Goal: Feedback & Contribution: Leave review/rating

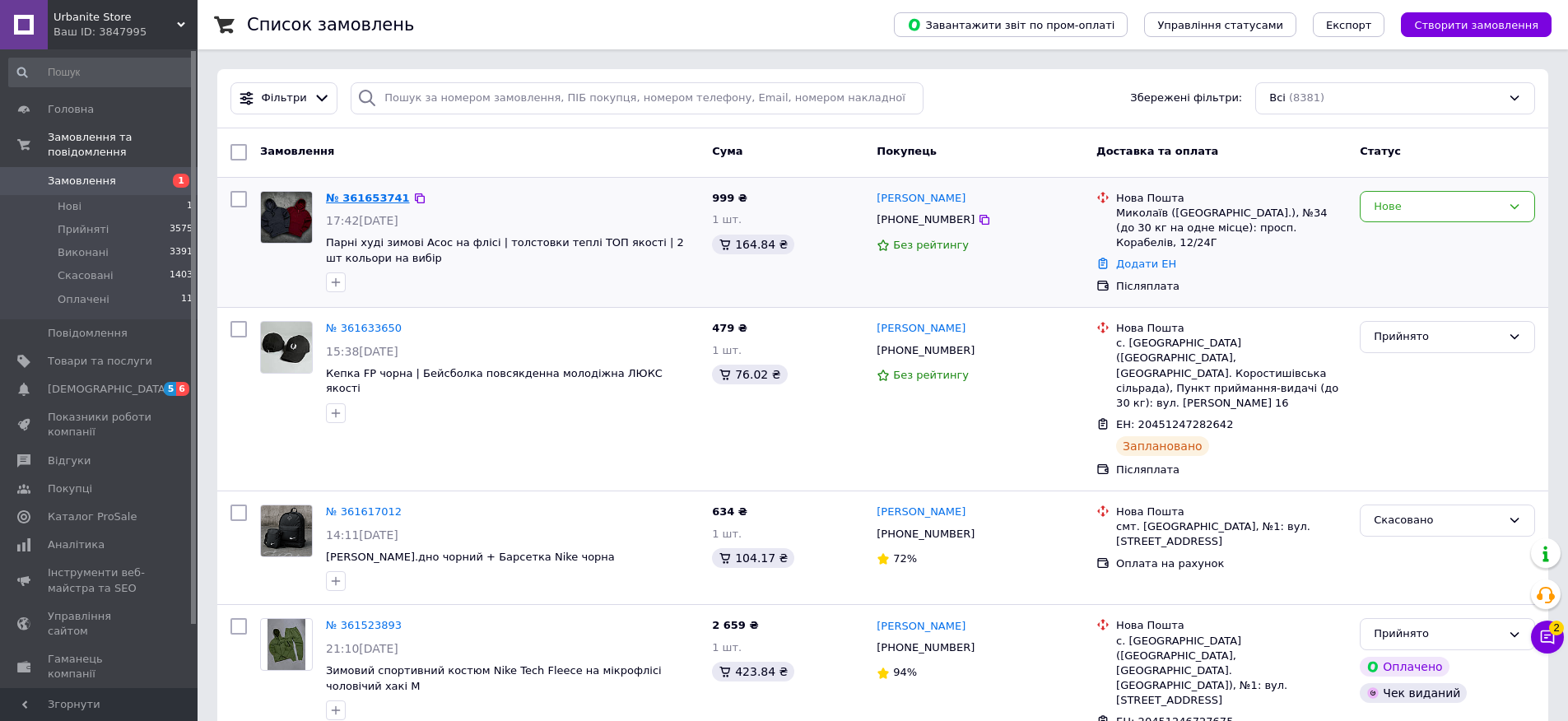
click at [340, 197] on link "№ 361653741" at bounding box center [367, 197] width 84 height 12
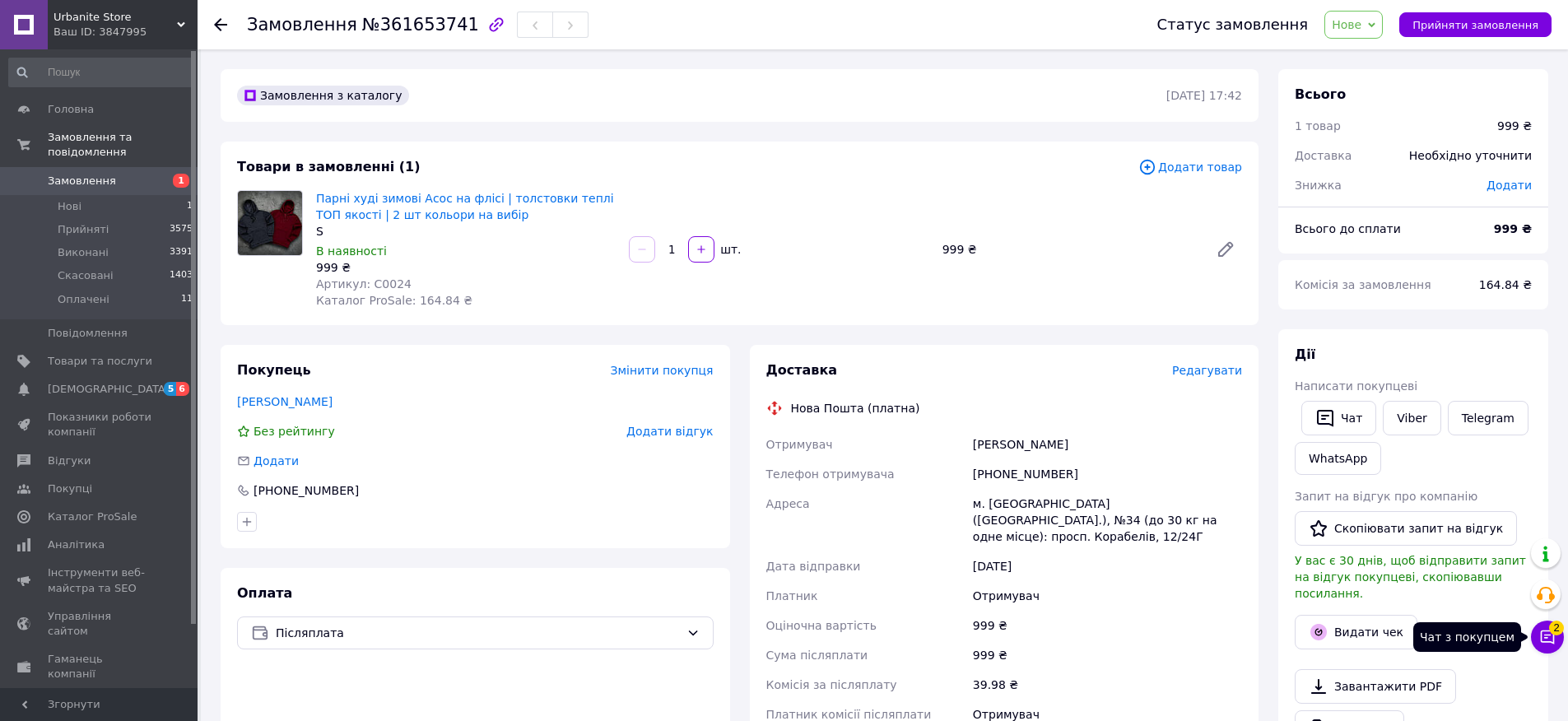
click at [1551, 645] on button "Чат з покупцем 2" at bounding box center [1548, 637] width 33 height 33
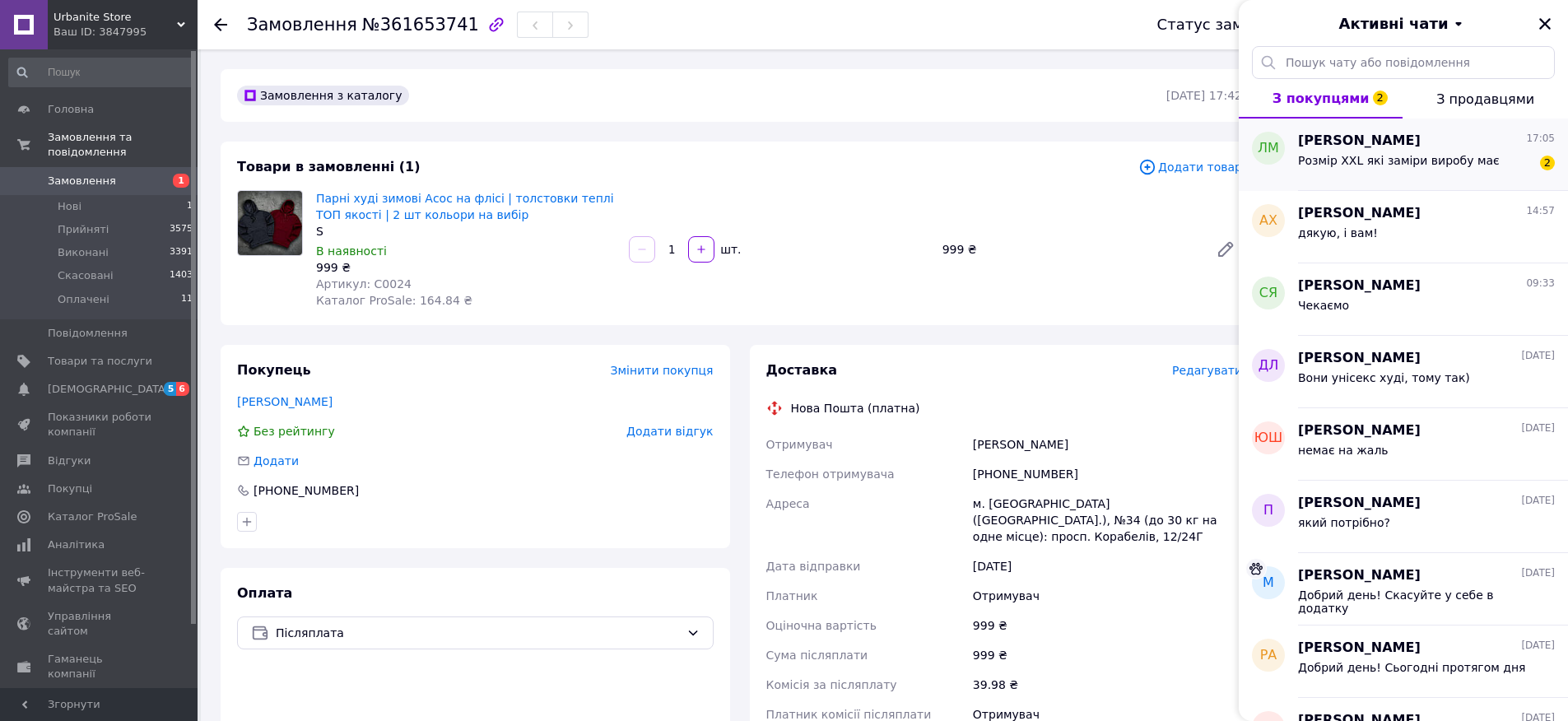
click at [1349, 148] on span "[PERSON_NAME]" at bounding box center [1359, 141] width 123 height 19
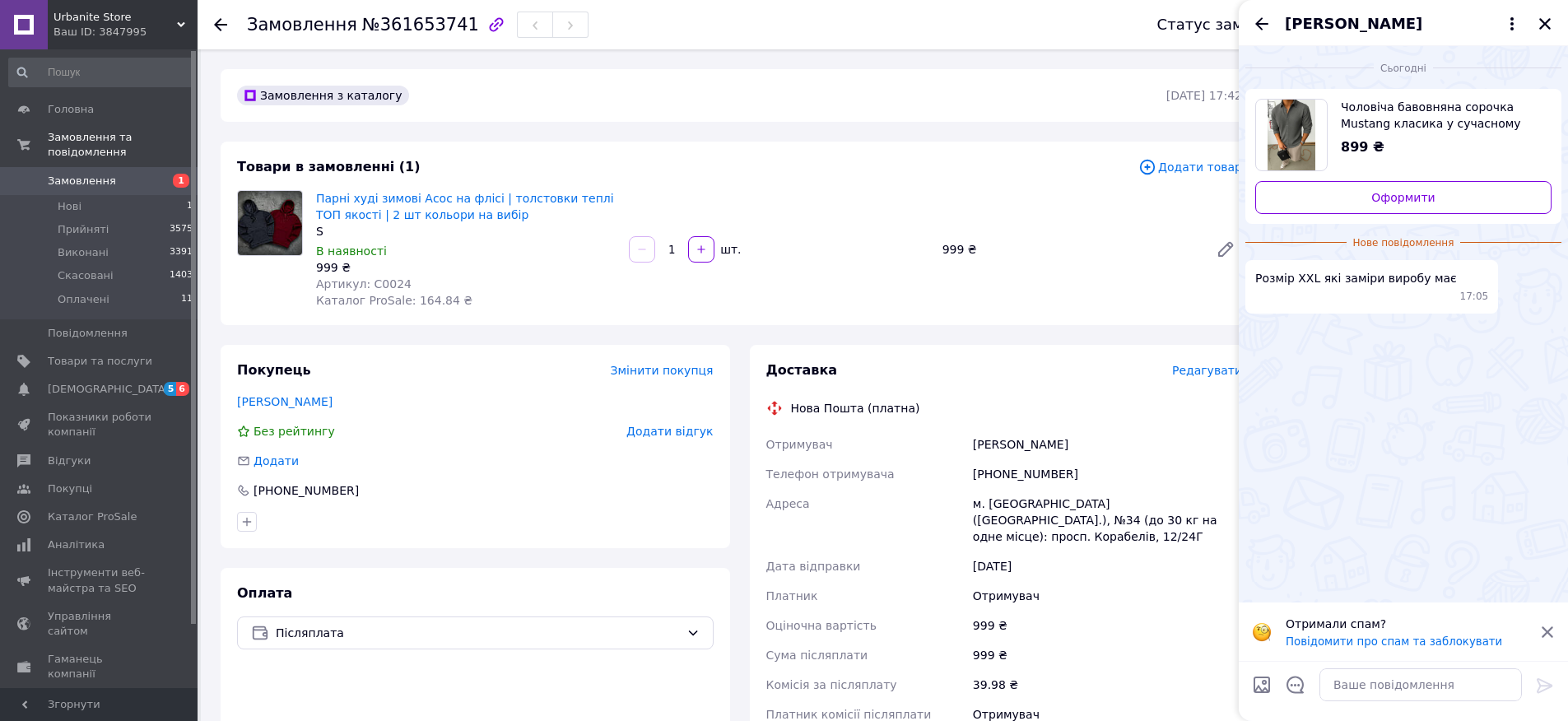
click at [1410, 120] on span "Чоловіча бавовняна сорочка Mustang класика у сучасному стилі | графіт XXL" at bounding box center [1440, 115] width 197 height 33
click at [1457, 684] on textarea at bounding box center [1421, 685] width 203 height 33
type textarea "L"
type textarea "Добрий вечір!"
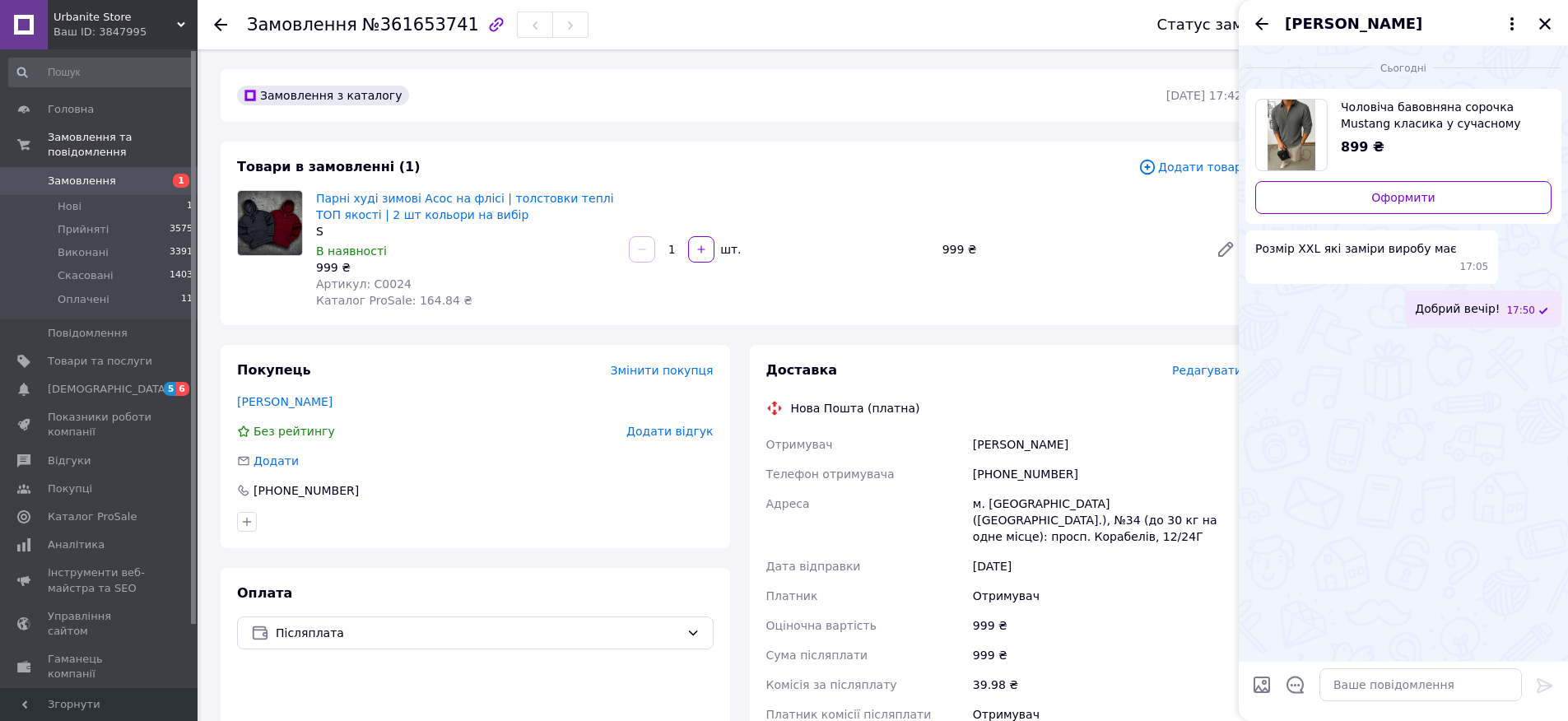
click at [1265, 691] on input "Завантажити файли" at bounding box center [1261, 684] width 19 height 19
type input "C:\fakepath\cC2mHhW8TiAc9UXsyWi4tw6IbOz99Seu2YuuTm6FPHIIJnffIhWa9ufCGUFttyWn.jpg"
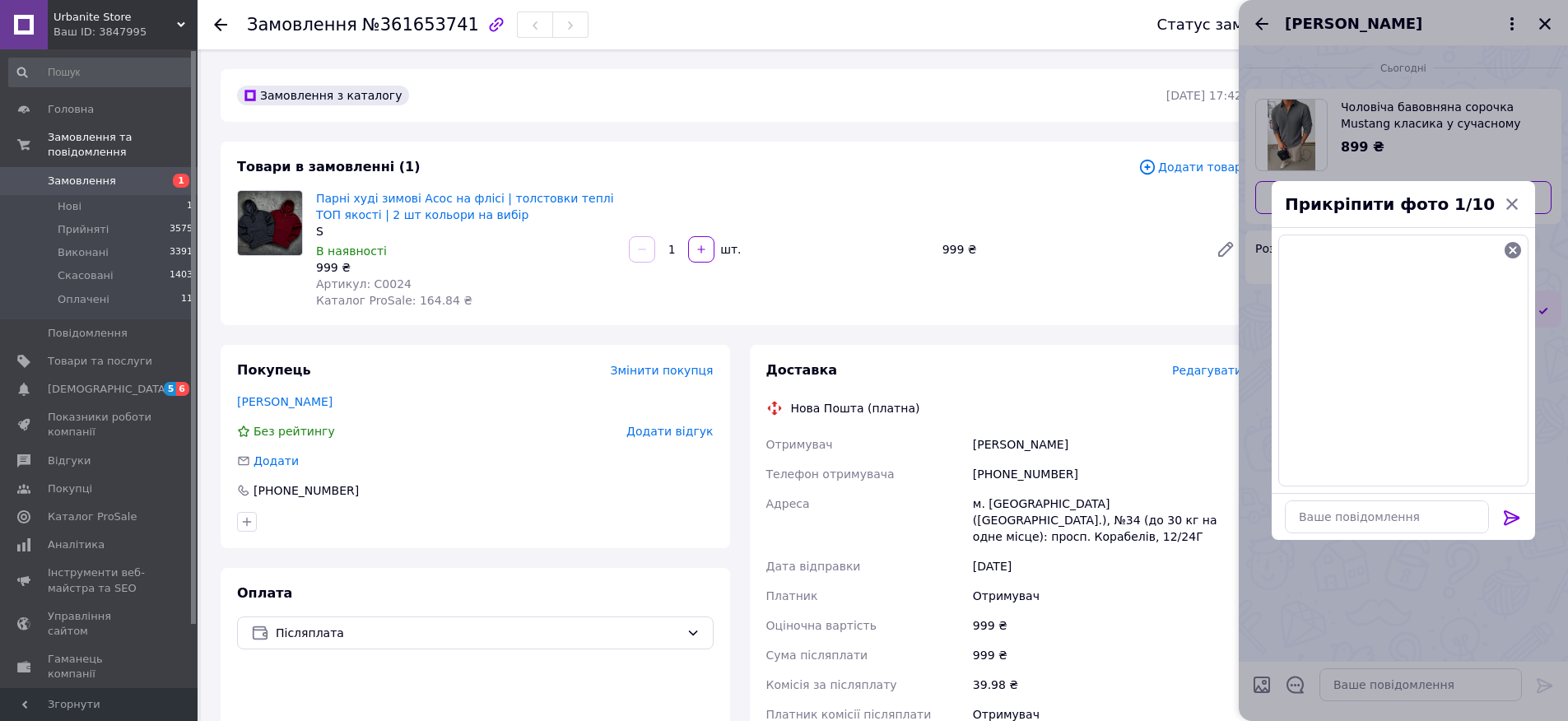
click at [1511, 517] on icon at bounding box center [1511, 517] width 16 height 15
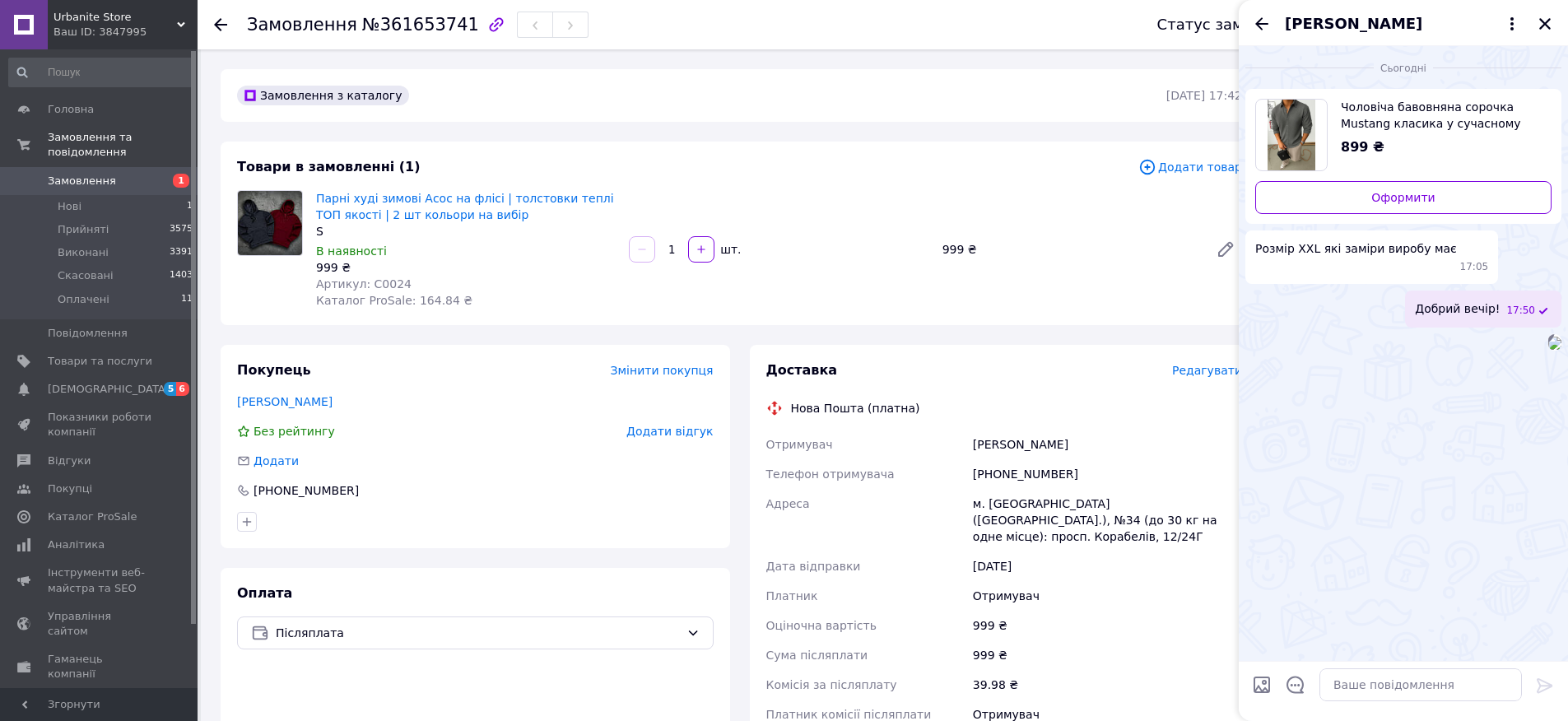
click at [1550, 34] on div "[PERSON_NAME]" at bounding box center [1403, 23] width 329 height 46
click at [1531, 0] on div "[PERSON_NAME]" at bounding box center [1403, 23] width 329 height 46
click at [1545, 22] on icon "Закрити" at bounding box center [1545, 24] width 11 height 11
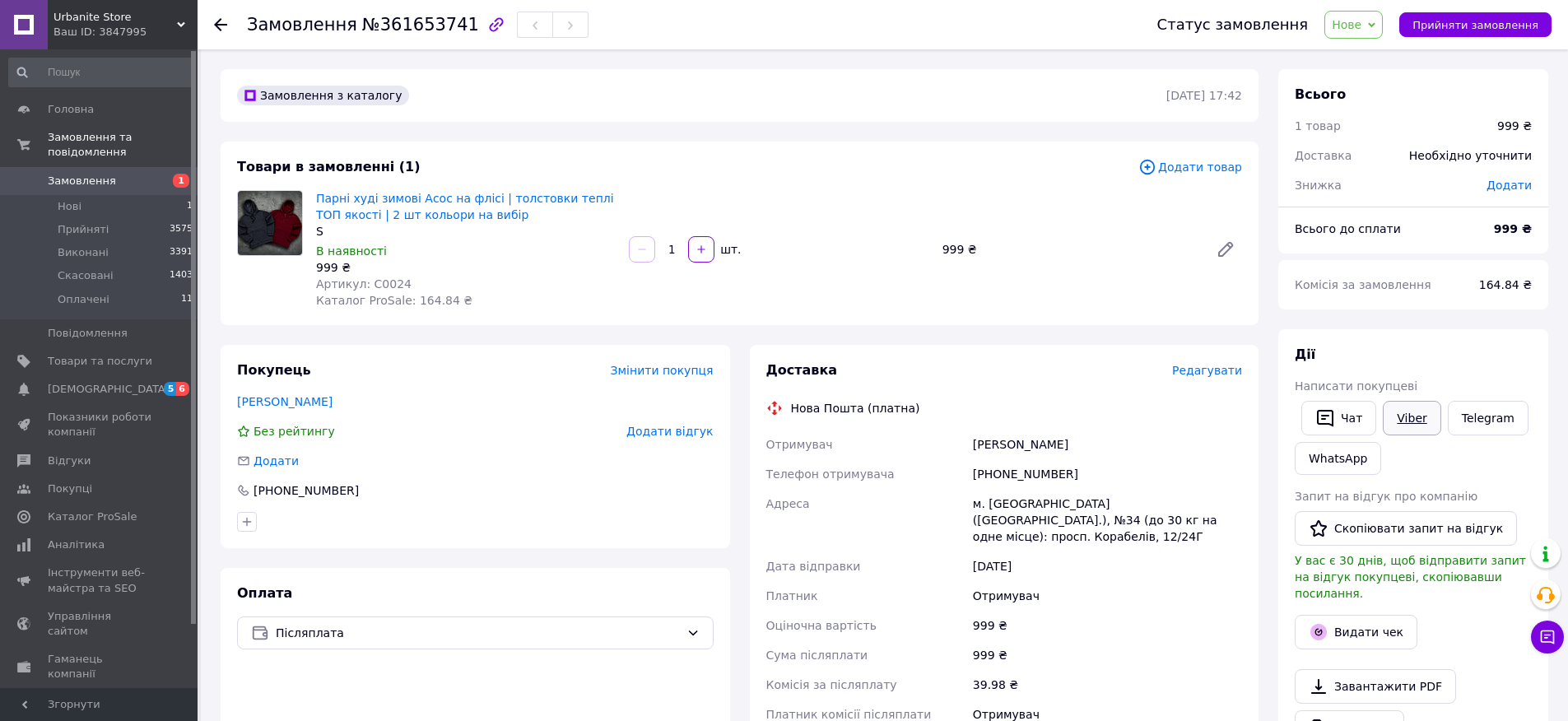
click at [1409, 428] on link "Viber" at bounding box center [1411, 418] width 57 height 34
drag, startPoint x: 499, startPoint y: 220, endPoint x: 318, endPoint y: 188, distance: 183.8
click at [318, 188] on div "Парні худі зимові Асос на флісі | толстовки теплі ТОП якості | 2 шт кольори на …" at bounding box center [466, 250] width 313 height 125
copy link "Парні худі зимові Асос на флісі | толстовки теплі ТОП якості | 2 шт кольори на …"
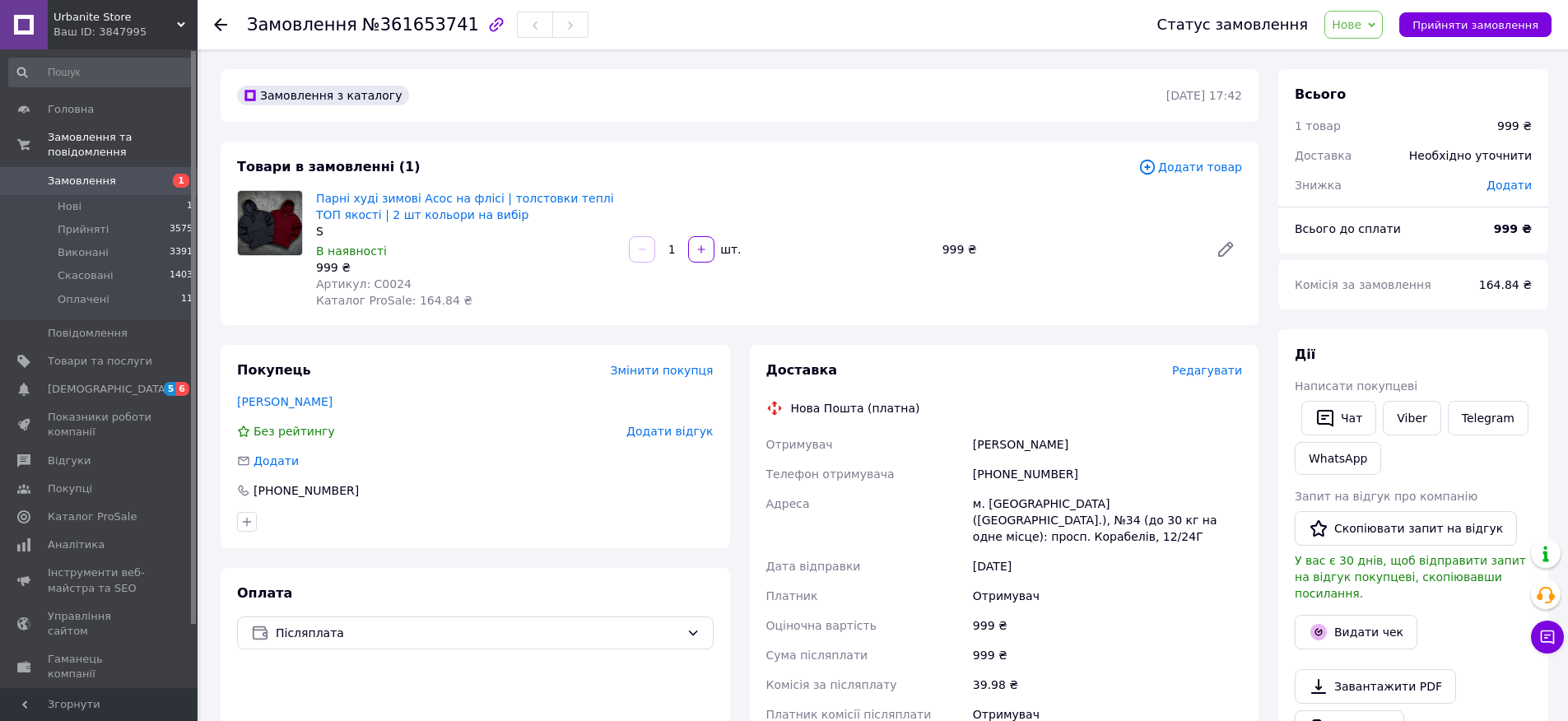
click at [1029, 516] on div "м. [GEOGRAPHIC_DATA] ([GEOGRAPHIC_DATA].), №34 (до 30 кг на одне місце): просп.…" at bounding box center [1107, 520] width 276 height 63
copy div "м. [GEOGRAPHIC_DATA] ([GEOGRAPHIC_DATA].), №34 (до 30 кг на одне місце): просп.…"
click at [1014, 440] on div "[PERSON_NAME]" at bounding box center [1107, 444] width 276 height 30
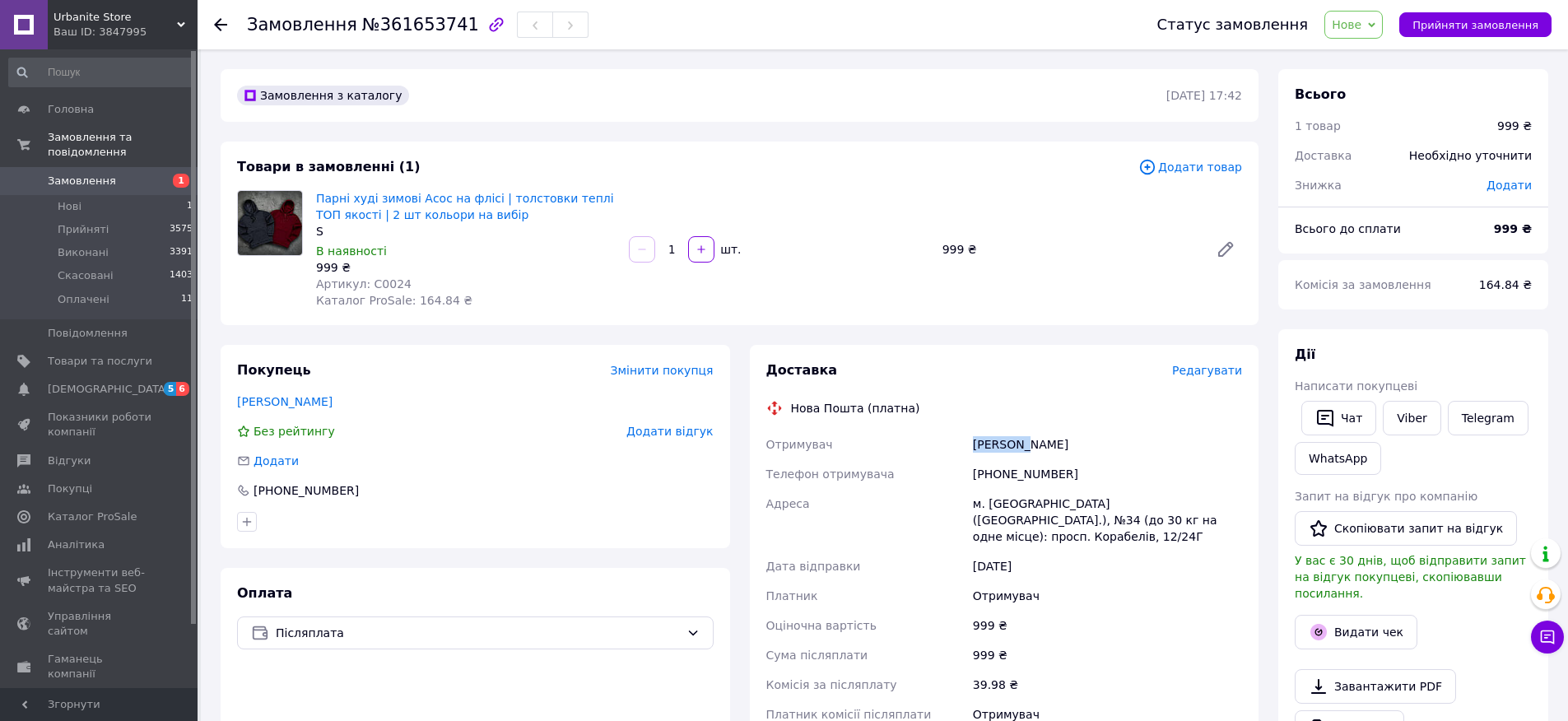
click at [1014, 440] on div "[PERSON_NAME]" at bounding box center [1107, 444] width 276 height 30
copy div "[PERSON_NAME]"
click at [1422, 427] on link "Viber" at bounding box center [1411, 418] width 57 height 34
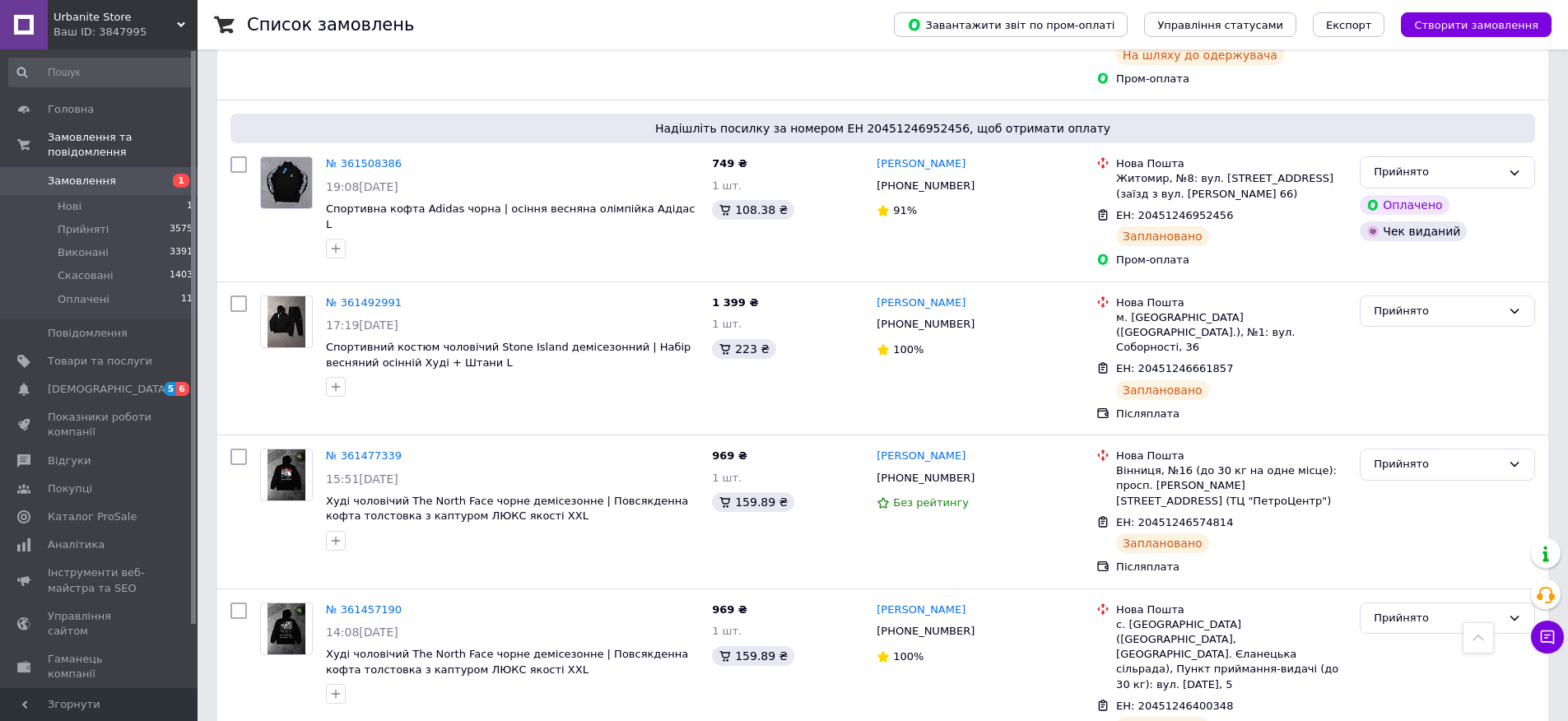
scroll to position [1376, 0]
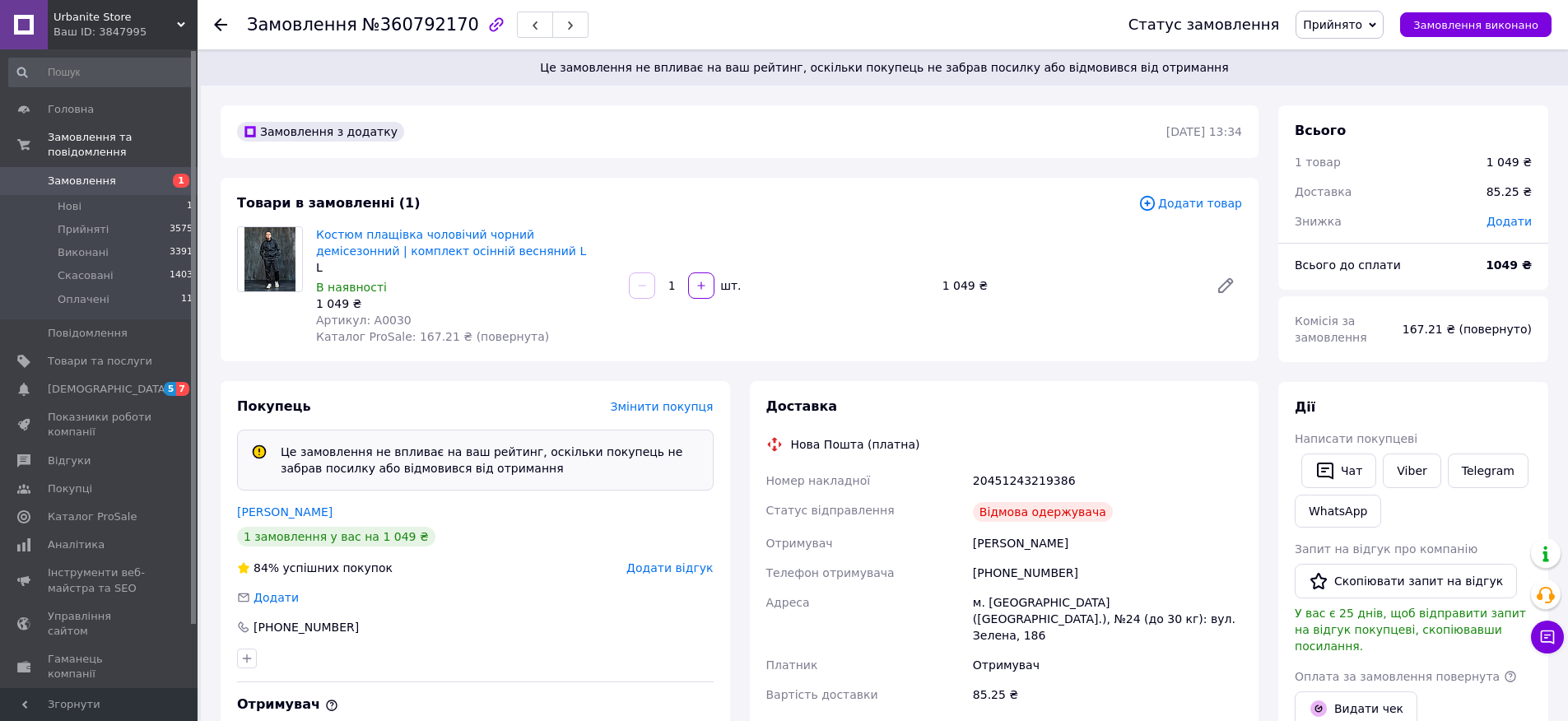
click at [692, 571] on span "Додати відгук" at bounding box center [670, 568] width 87 height 13
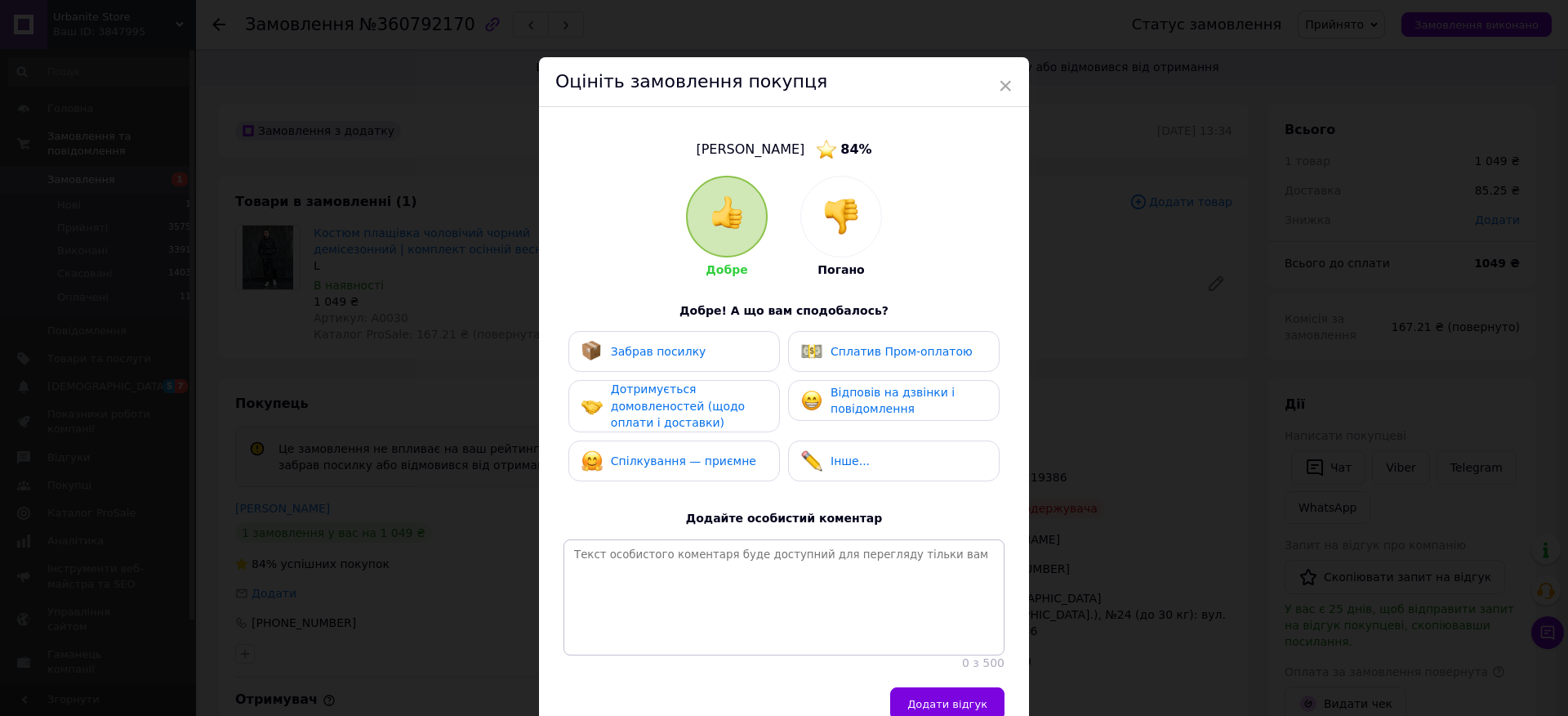
click at [847, 195] on div at bounding box center [840, 216] width 80 height 80
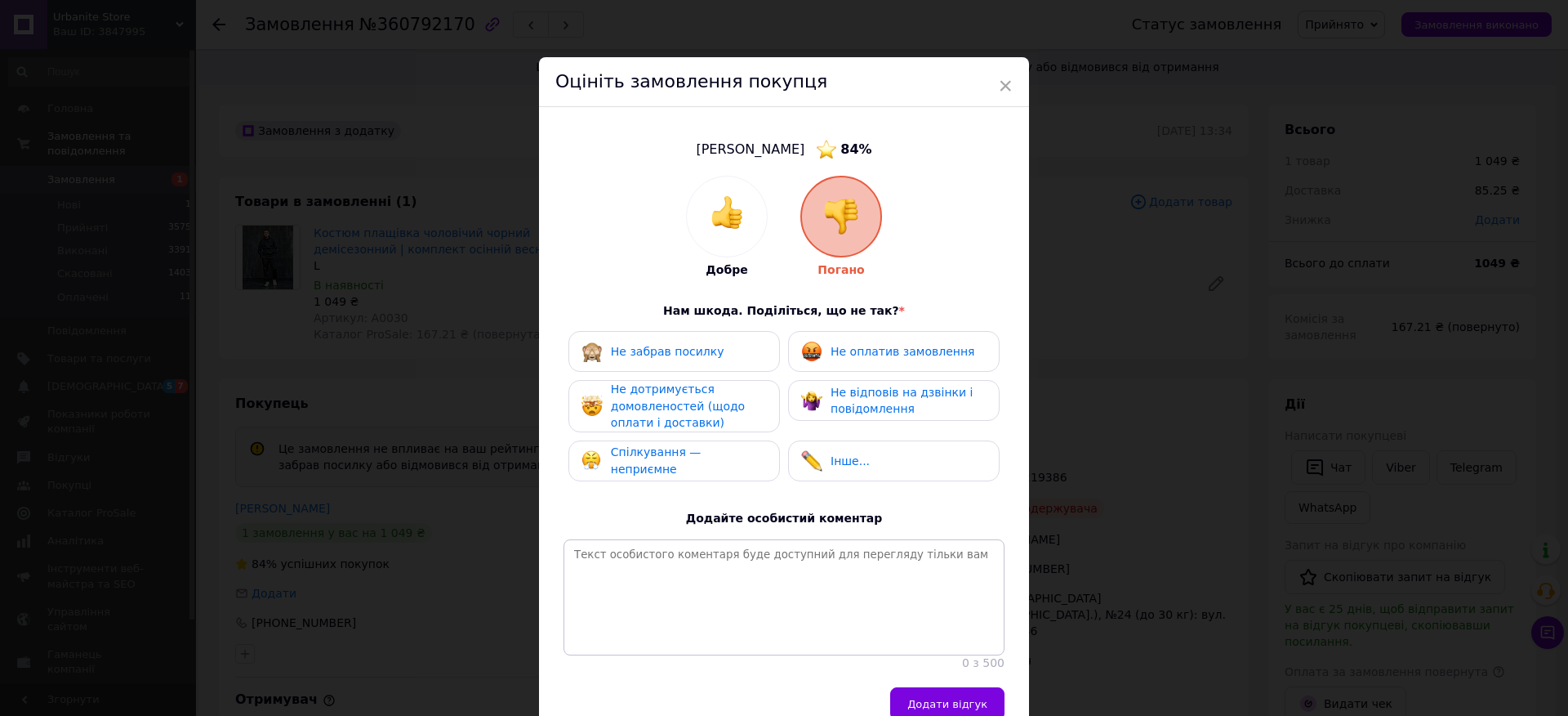
click at [676, 450] on div "Спілкування — неприємне" at bounding box center [689, 461] width 156 height 34
click at [679, 407] on span "Не дотримується домовленостей (щодо оплати і доставки)" at bounding box center [678, 406] width 134 height 47
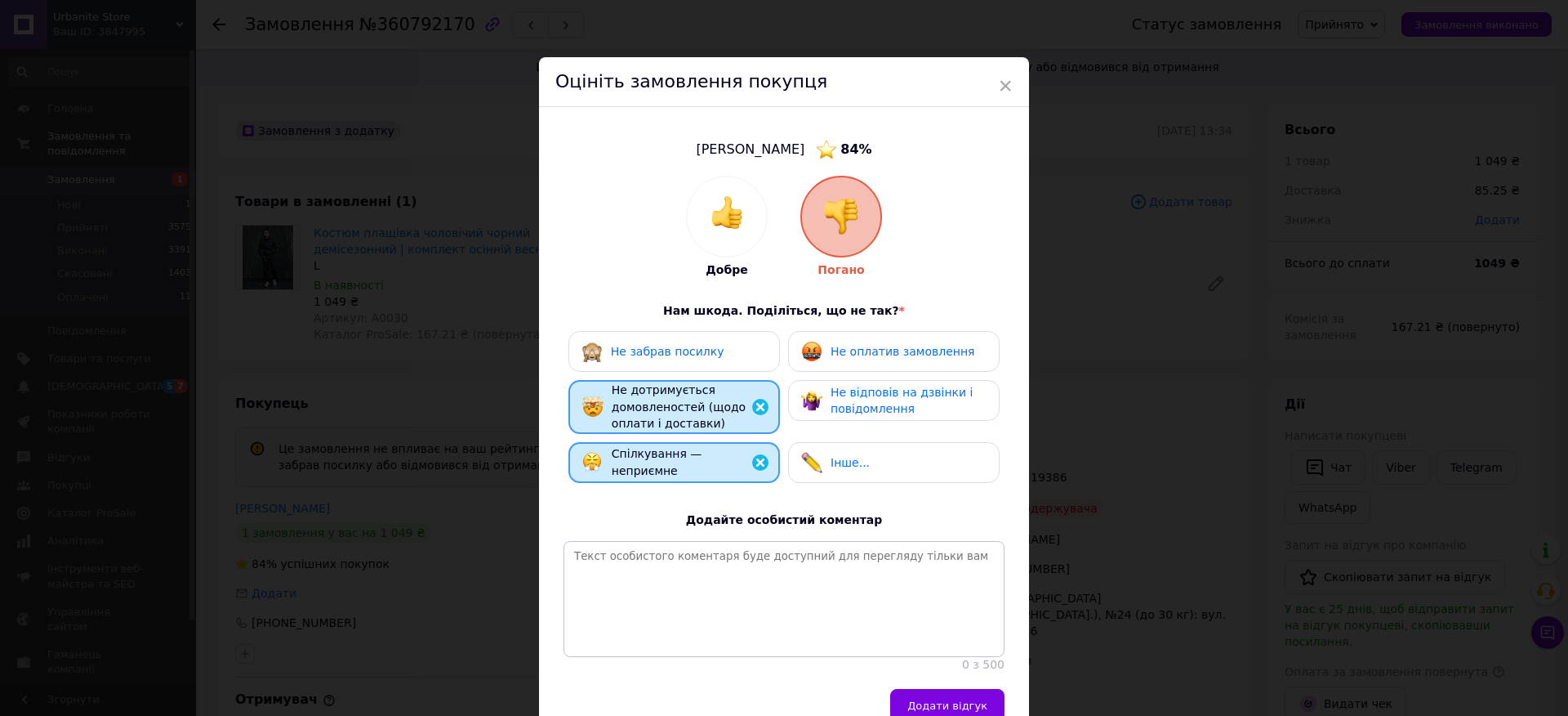
click at [679, 356] on span "Не забрав посилку" at bounding box center [668, 352] width 114 height 13
click at [963, 709] on span "Додати відгук" at bounding box center [946, 705] width 80 height 12
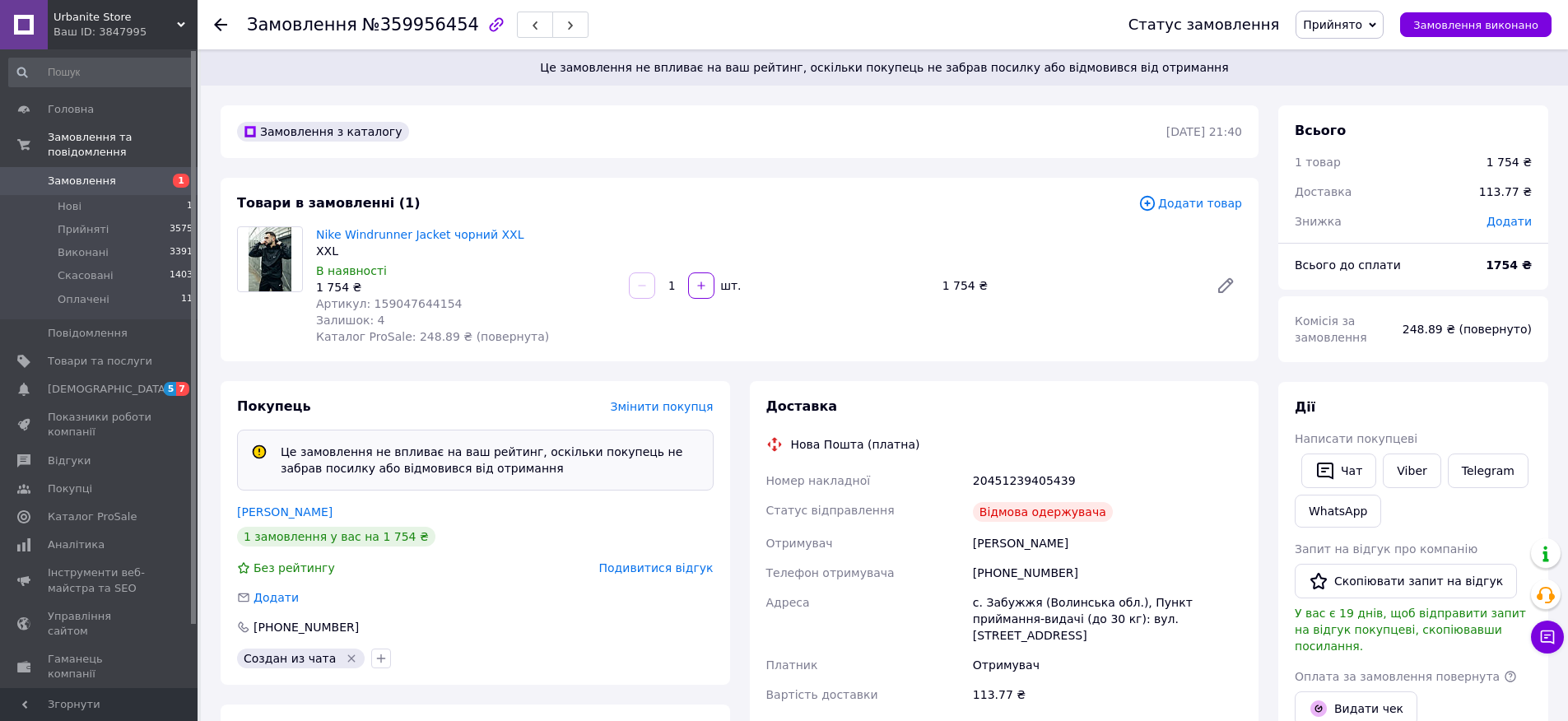
click at [631, 581] on div "Покупець Змінити покупця Це замовлення не впливає на ваш рейтинг, оскільки поку…" at bounding box center [475, 532] width 509 height 303
click at [634, 574] on div "Подивитися відгук" at bounding box center [657, 568] width 114 height 17
click at [646, 567] on span "Подивитися відгук" at bounding box center [657, 568] width 114 height 13
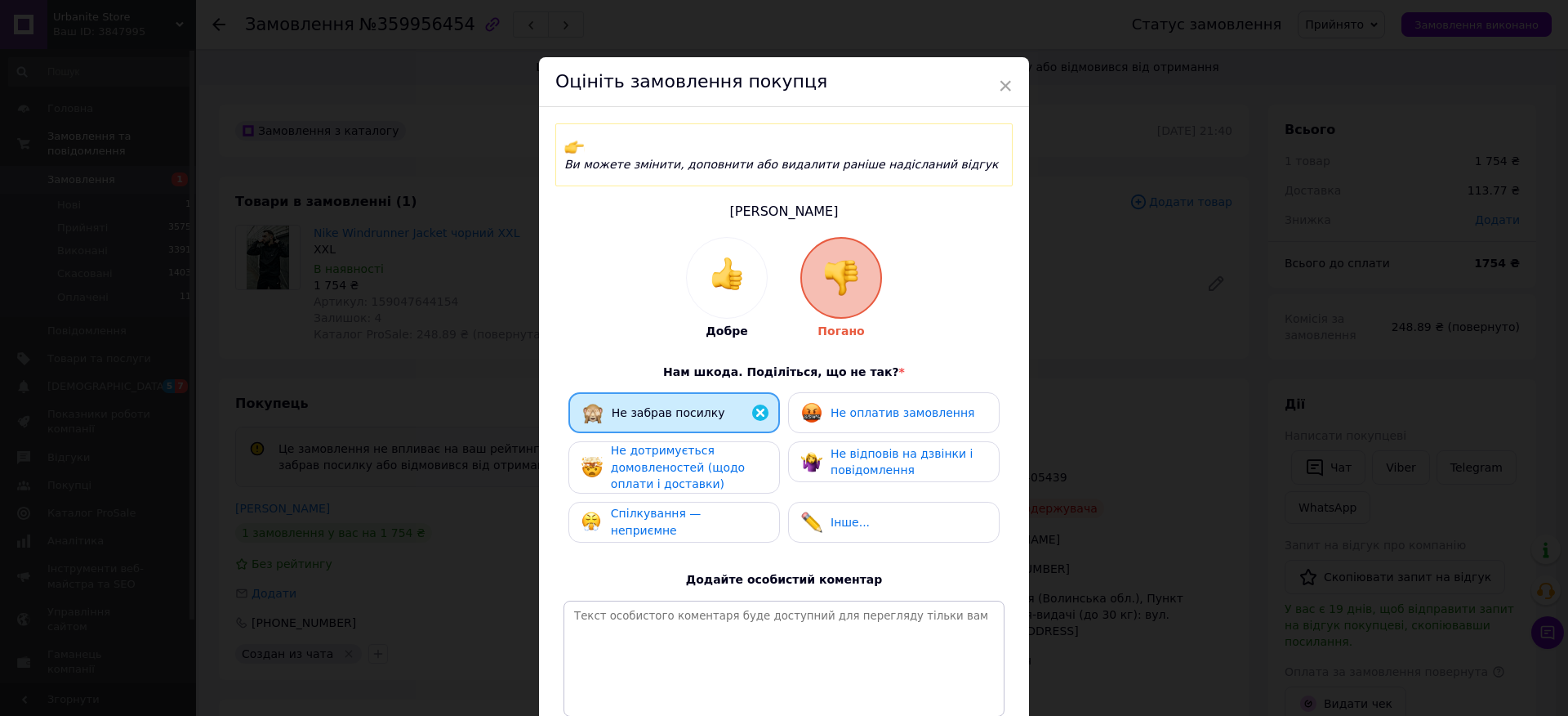
click at [1172, 546] on div "× Оцініть замовлення покупця Ви можете змінити, доповнити або видалити раніше н…" at bounding box center [784, 358] width 1568 height 716
